Goal: Find specific page/section: Find specific page/section

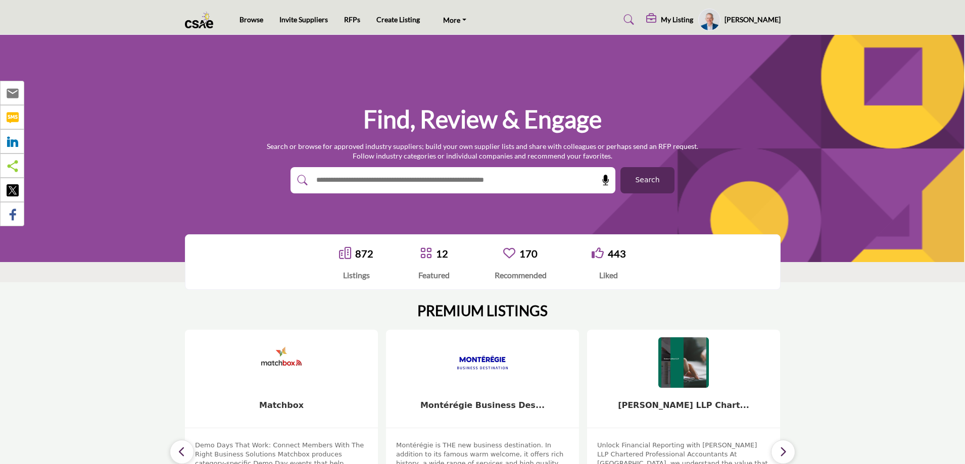
click at [646, 181] on span "Search" at bounding box center [647, 180] width 24 height 11
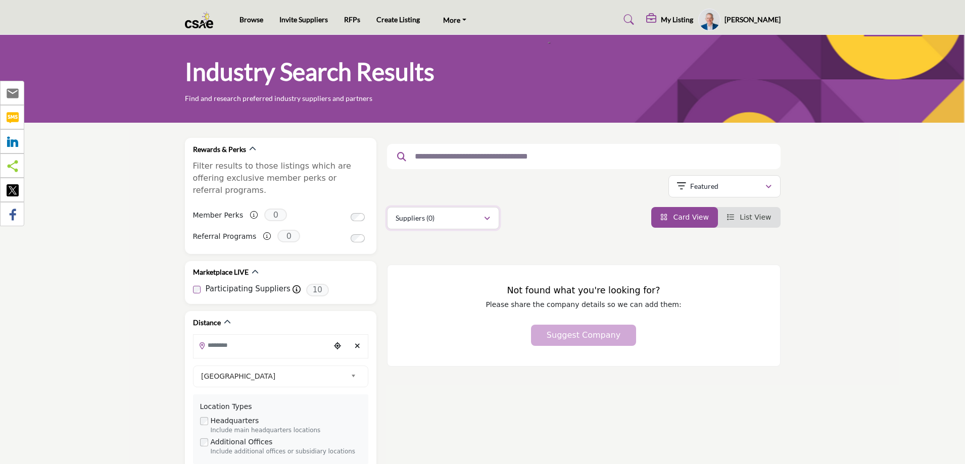
click at [436, 217] on div "Suppliers (0)" at bounding box center [440, 218] width 88 height 12
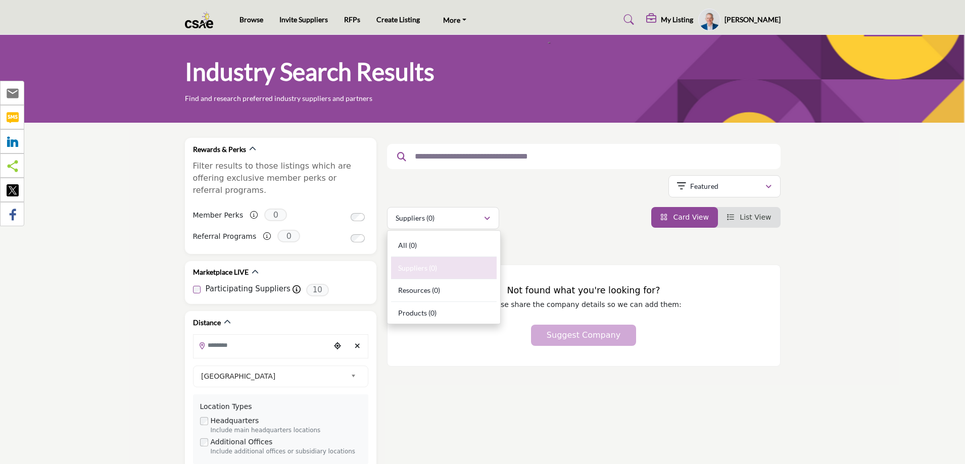
click at [539, 223] on div "Suppliers (0) All (0) Suppliers (0) Resources (0) Products (0)" at bounding box center [584, 218] width 394 height 22
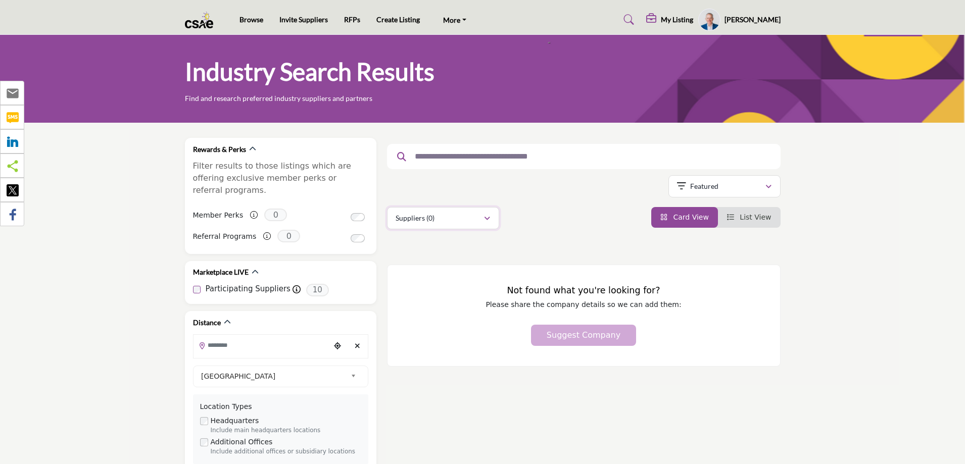
click at [456, 222] on div "Suppliers (0)" at bounding box center [440, 218] width 88 height 12
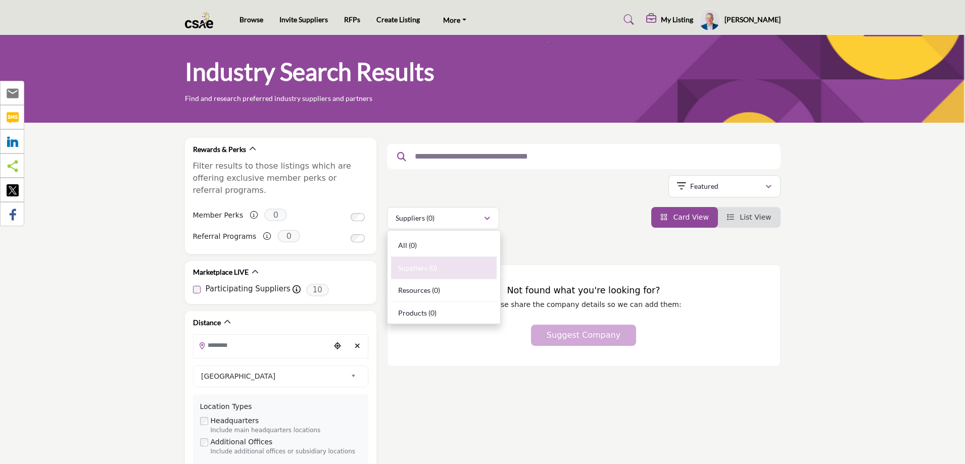
click at [550, 219] on div "Suppliers (0) All (0) Suppliers (0) Resources (0) Products (0)" at bounding box center [584, 218] width 394 height 22
